Goal: Task Accomplishment & Management: Complete application form

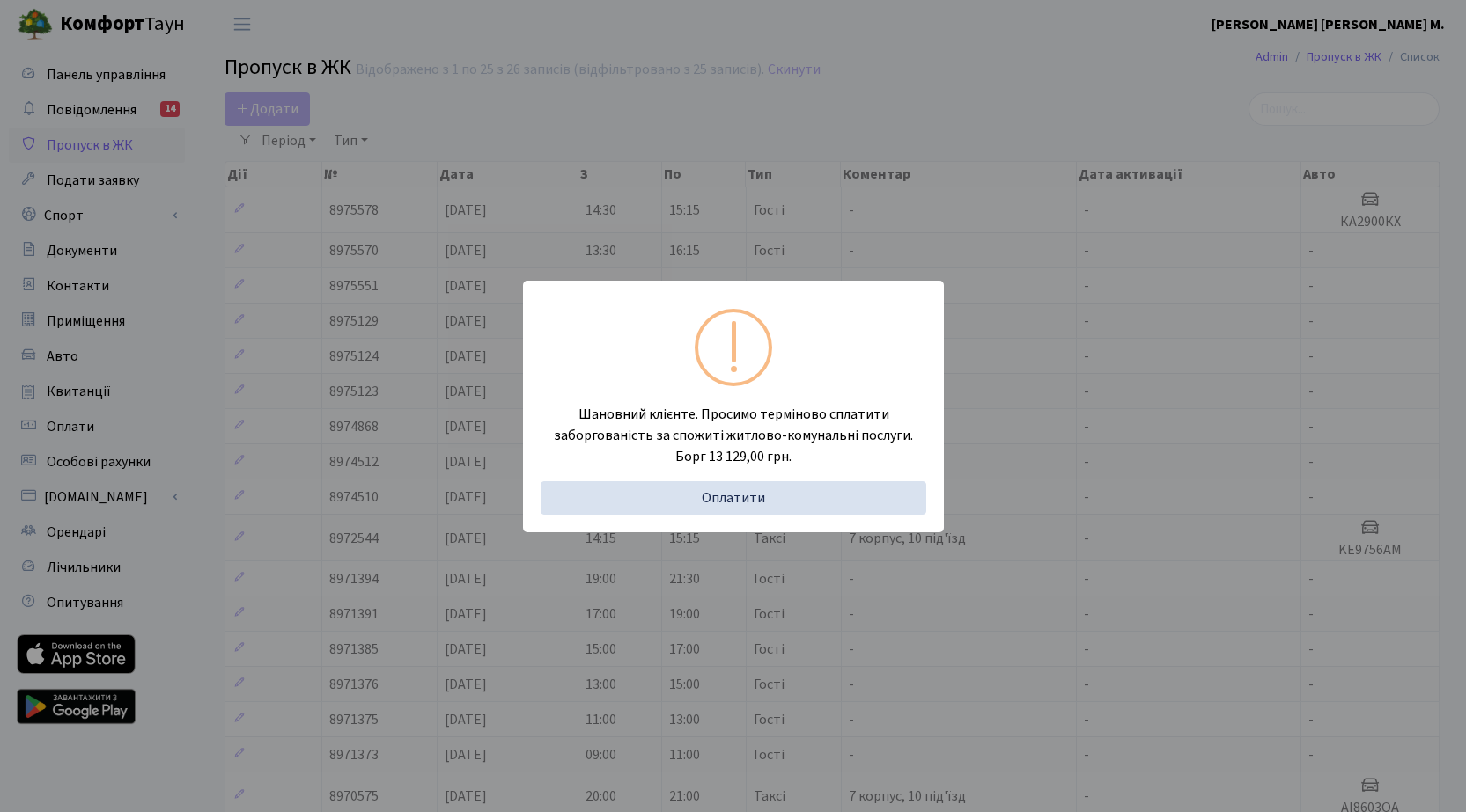
select select "25"
click at [273, 103] on div "Шановний клієнте. Просимо терміново сплатити заборгованість за спожиті житлово-…" at bounding box center [733, 406] width 1466 height 812
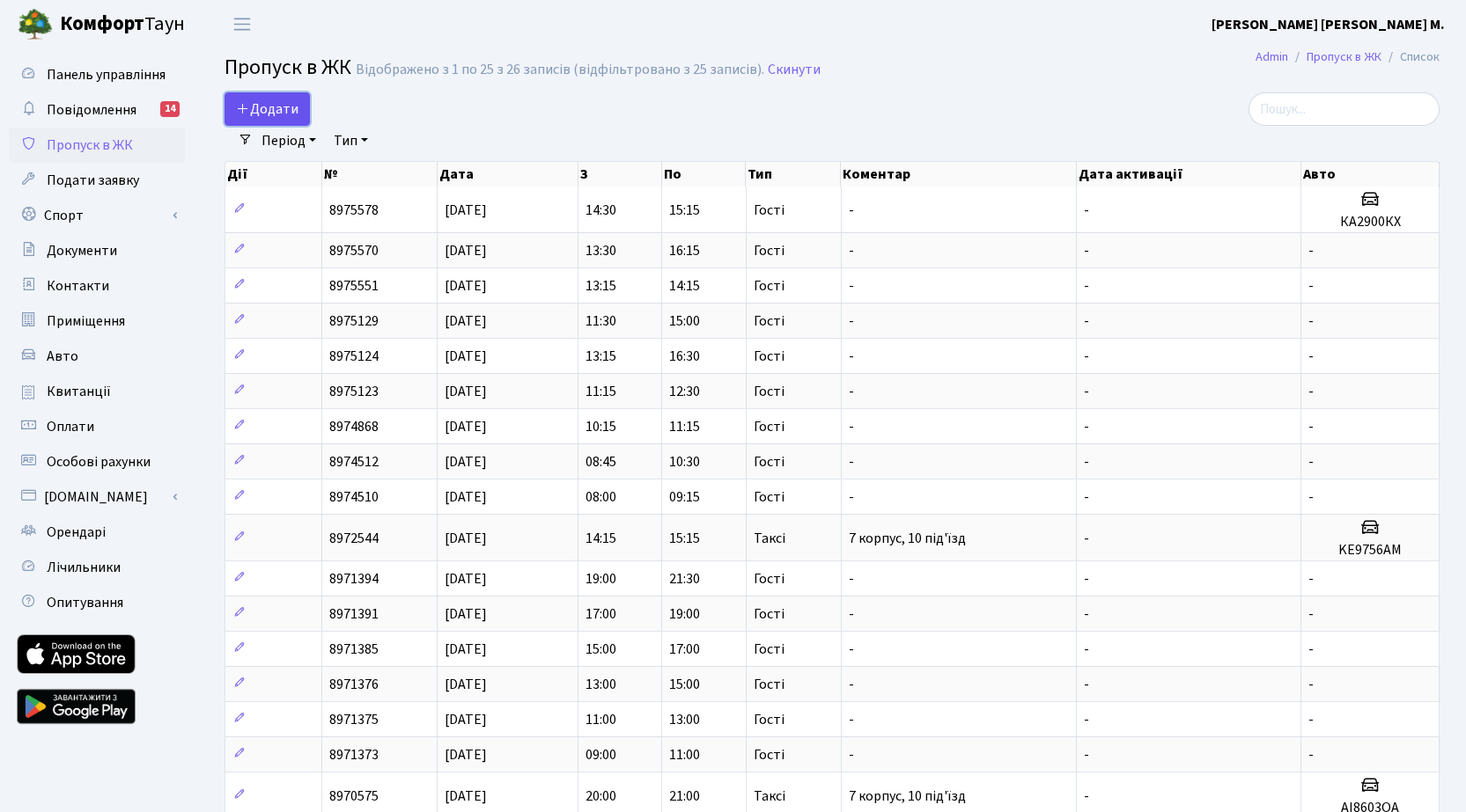
click at [271, 109] on span "Додати" at bounding box center [267, 109] width 62 height 19
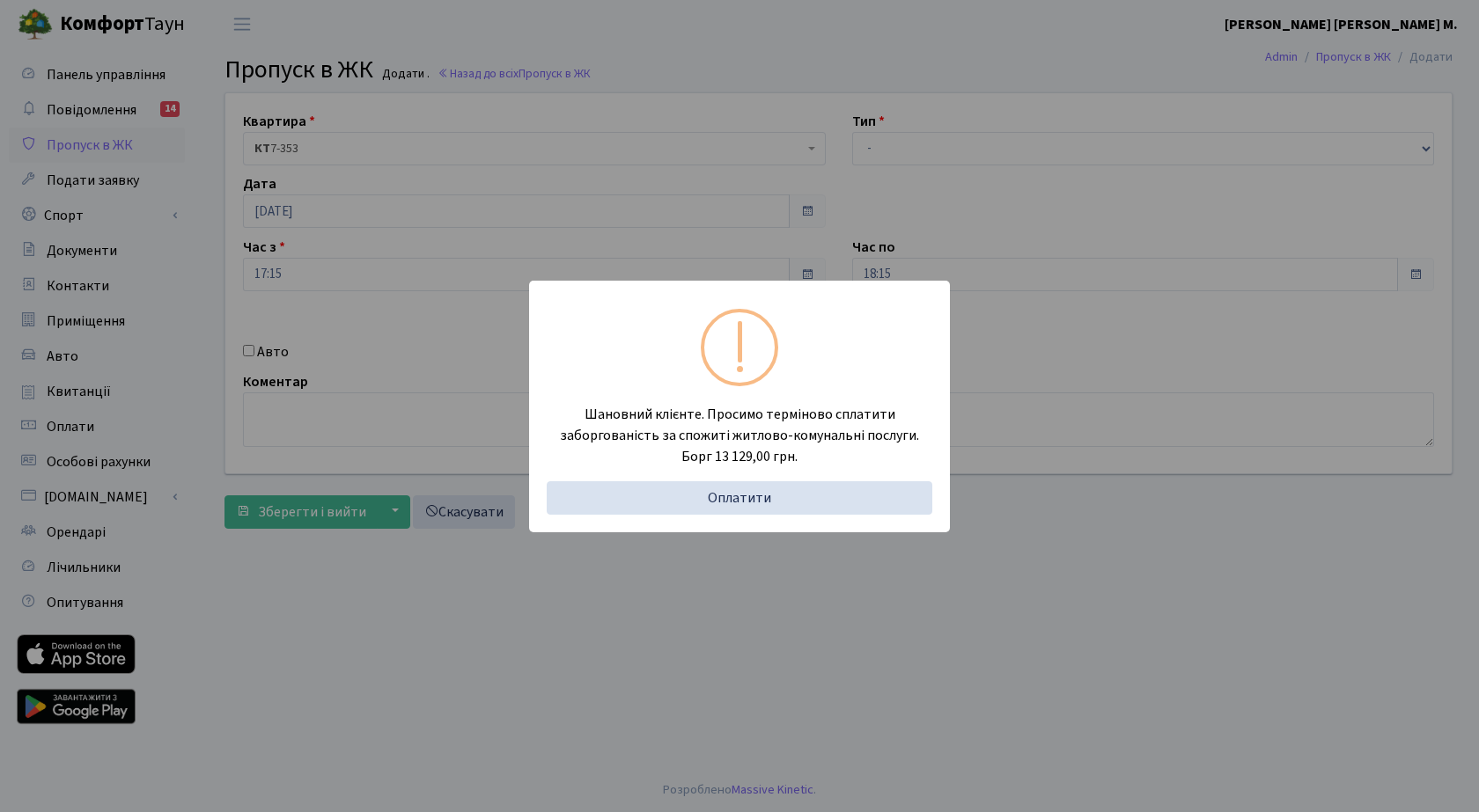
click at [915, 149] on div "Шановний клієнте. Просимо терміново сплатити заборгованість за спожиті житлово-…" at bounding box center [739, 406] width 1479 height 812
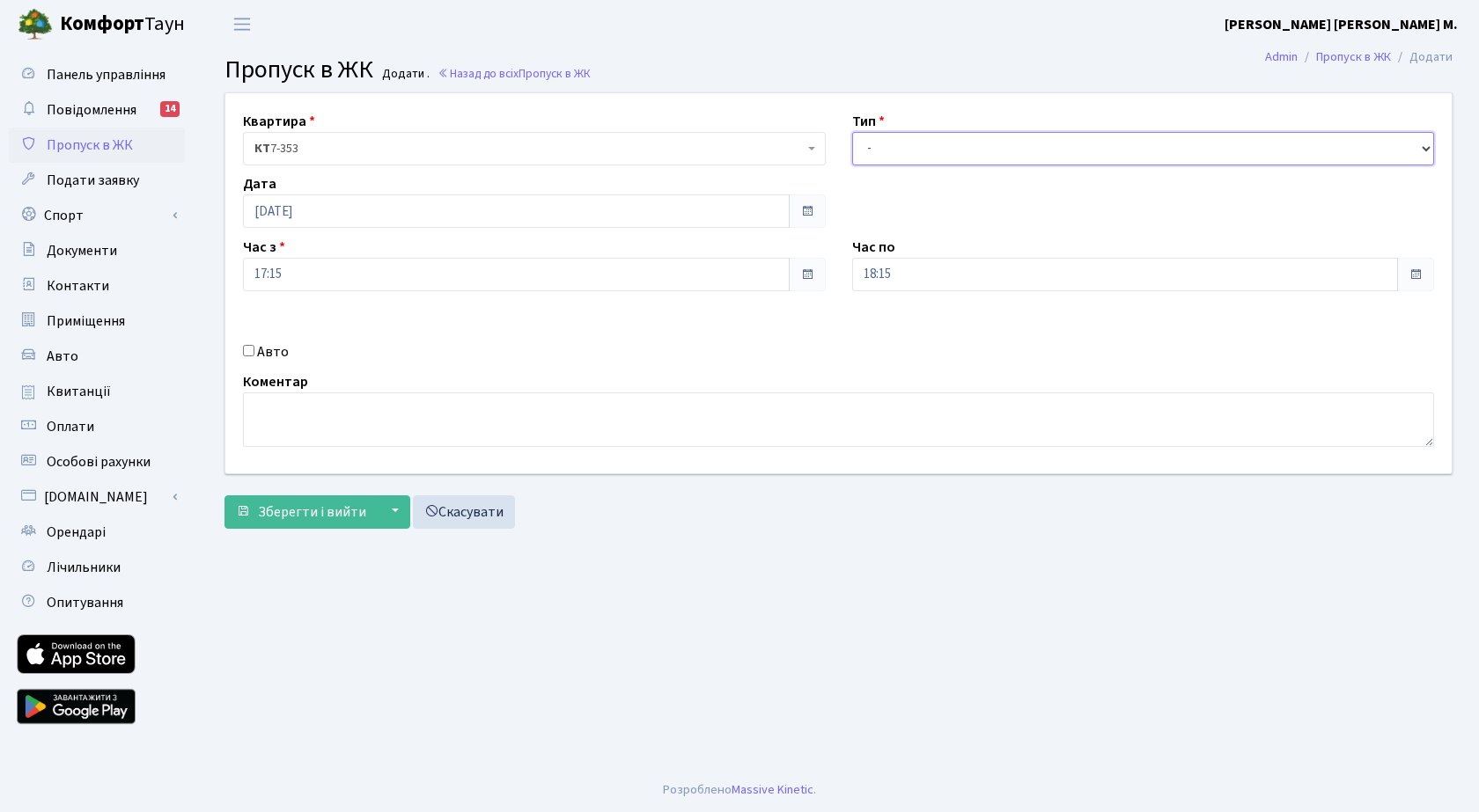
drag, startPoint x: 931, startPoint y: 148, endPoint x: 951, endPoint y: 163, distance: 25.0
click at [931, 148] on select "- Доставка Таксі Гості Сервіс" at bounding box center [1144, 148] width 582 height 34
select select "3"
click at [853, 132] on select "- Доставка Таксі Гості Сервіс" at bounding box center [1144, 148] width 582 height 34
click at [308, 508] on span "Зберегти і вийти" at bounding box center [312, 512] width 108 height 19
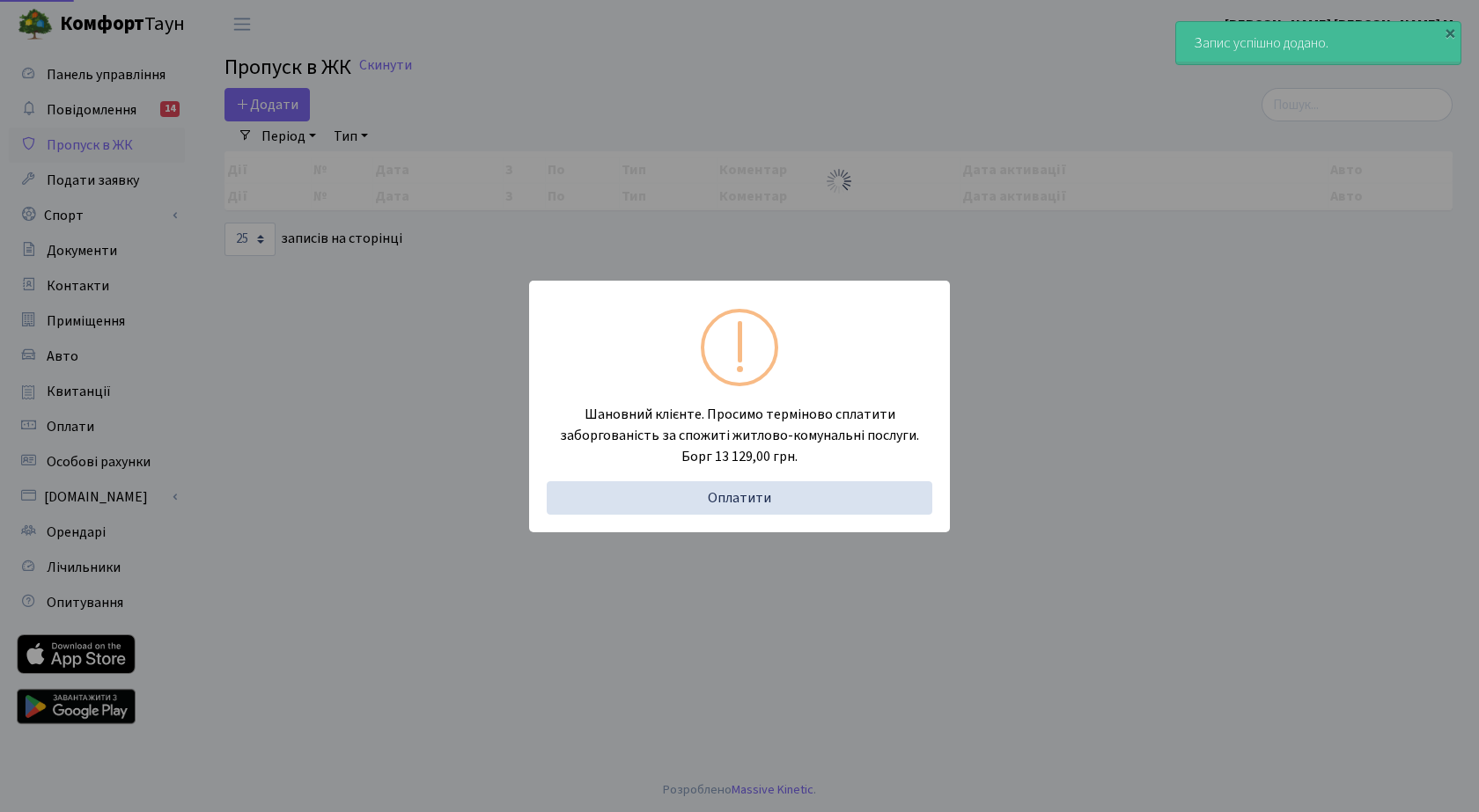
select select "25"
